Goal: Check status

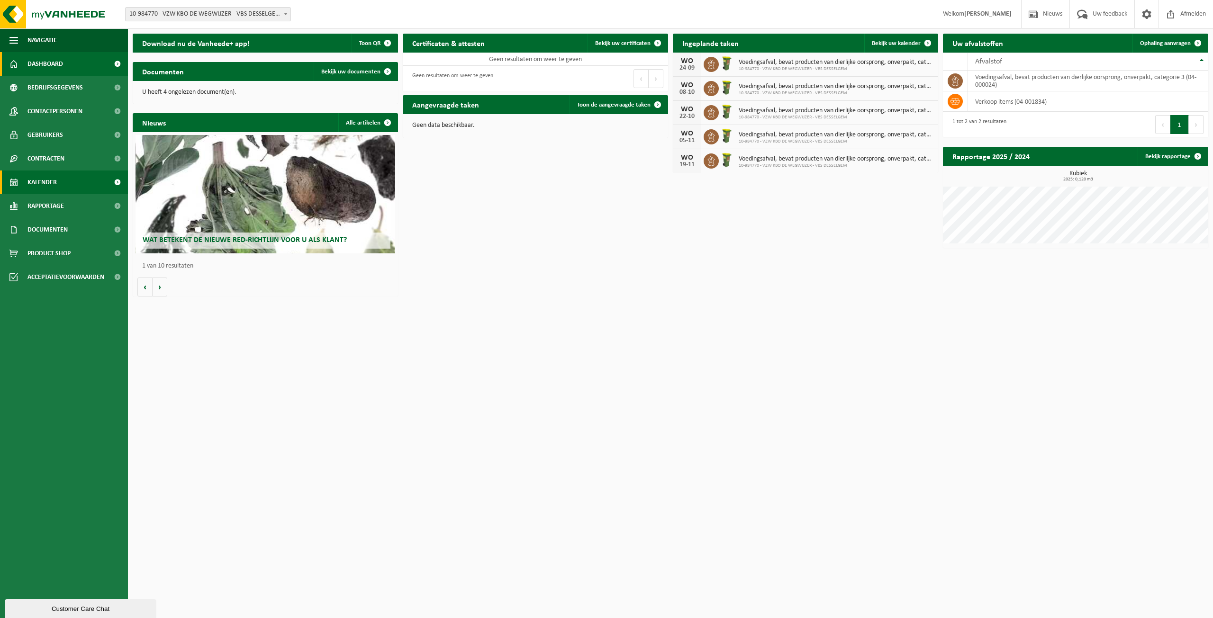
click at [61, 187] on link "Kalender" at bounding box center [64, 183] width 128 height 24
